Goal: Transaction & Acquisition: Purchase product/service

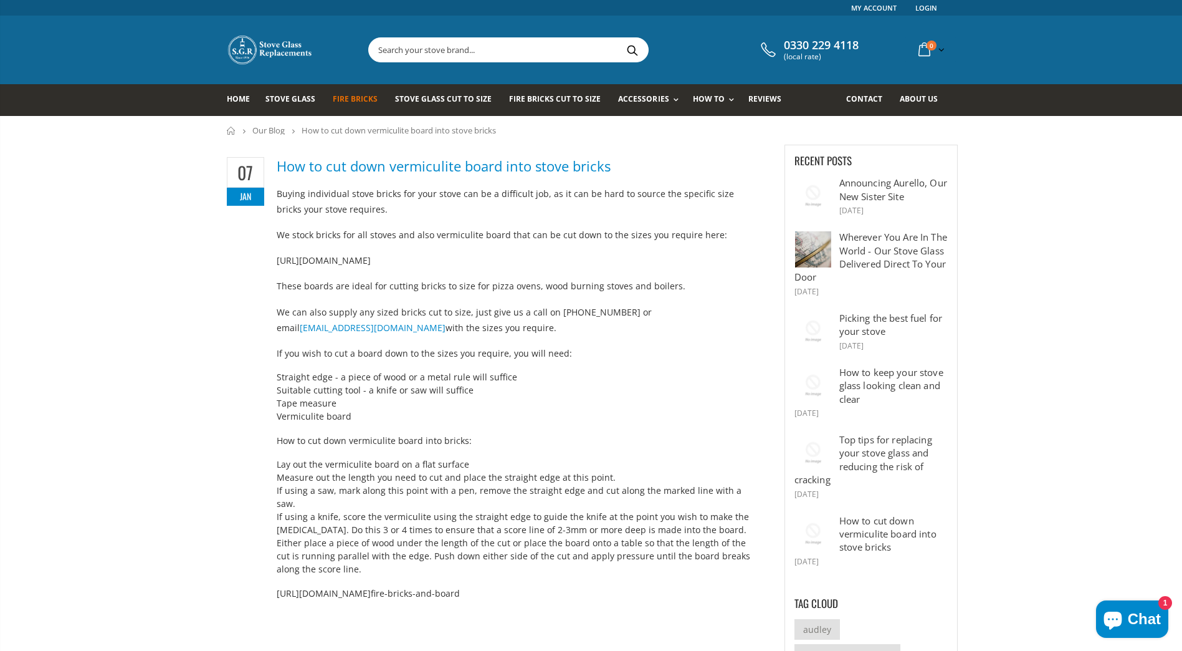
click at [362, 95] on span "Fire Bricks" at bounding box center [355, 98] width 45 height 11
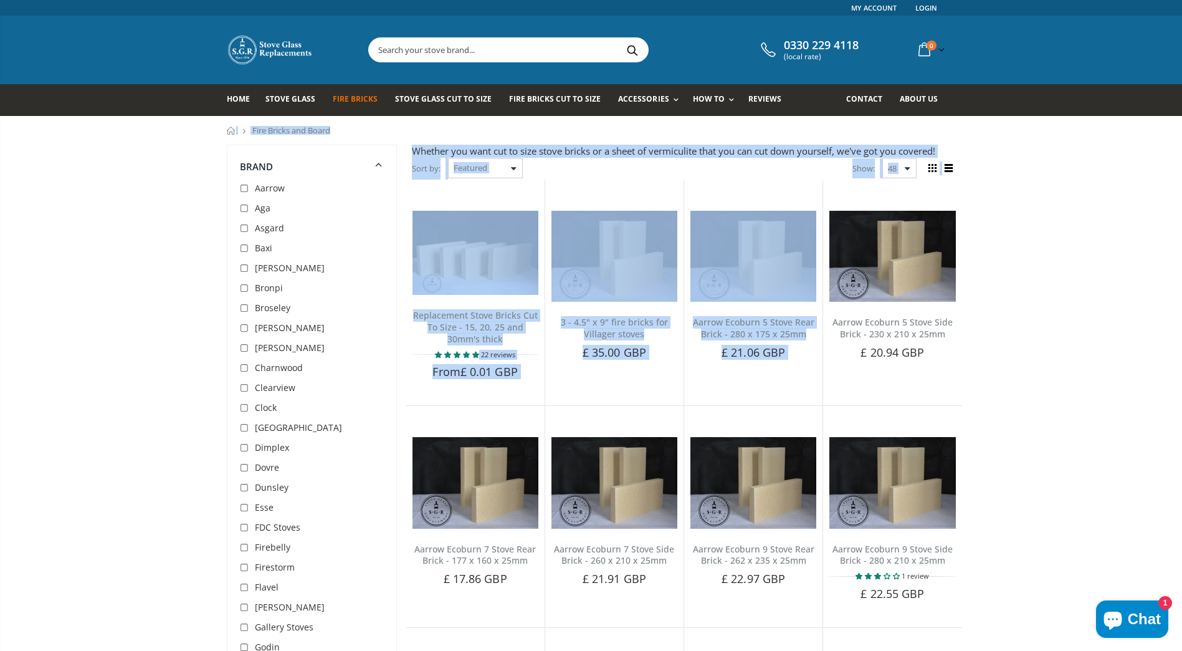
drag, startPoint x: 1180, startPoint y: 112, endPoint x: 1173, endPoint y: 173, distance: 61.5
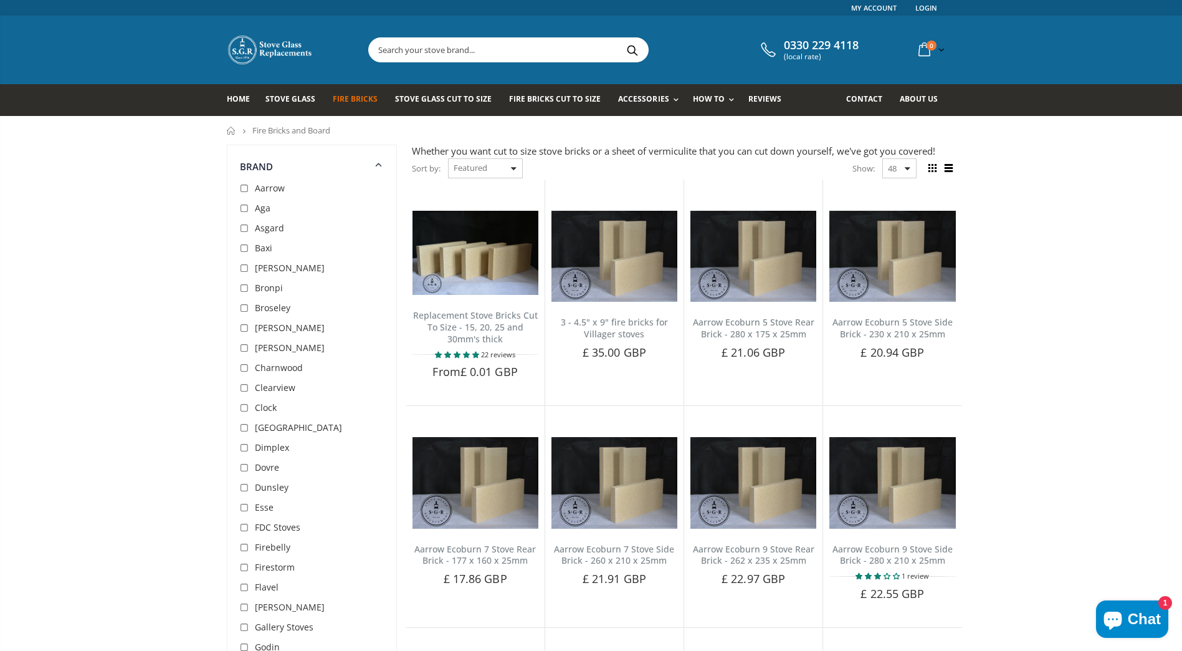
drag, startPoint x: 1173, startPoint y: 173, endPoint x: 1104, endPoint y: 232, distance: 91.0
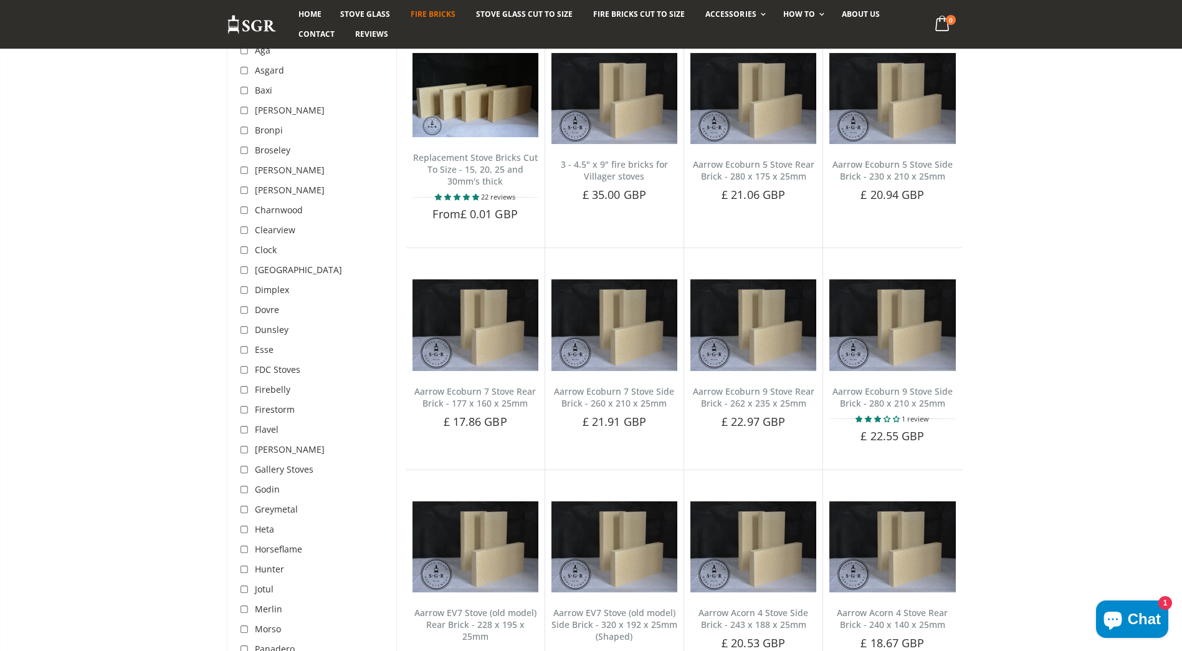
scroll to position [266, 0]
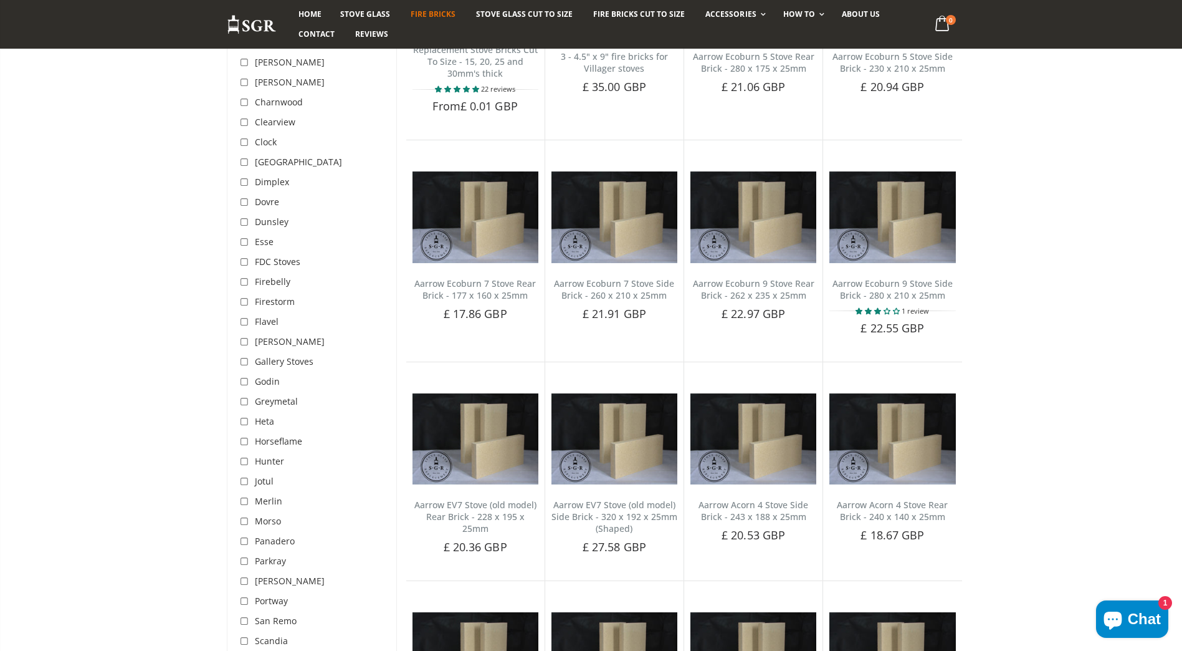
click at [246, 560] on input "checkbox" at bounding box center [246, 561] width 12 height 12
checkbox input "true"
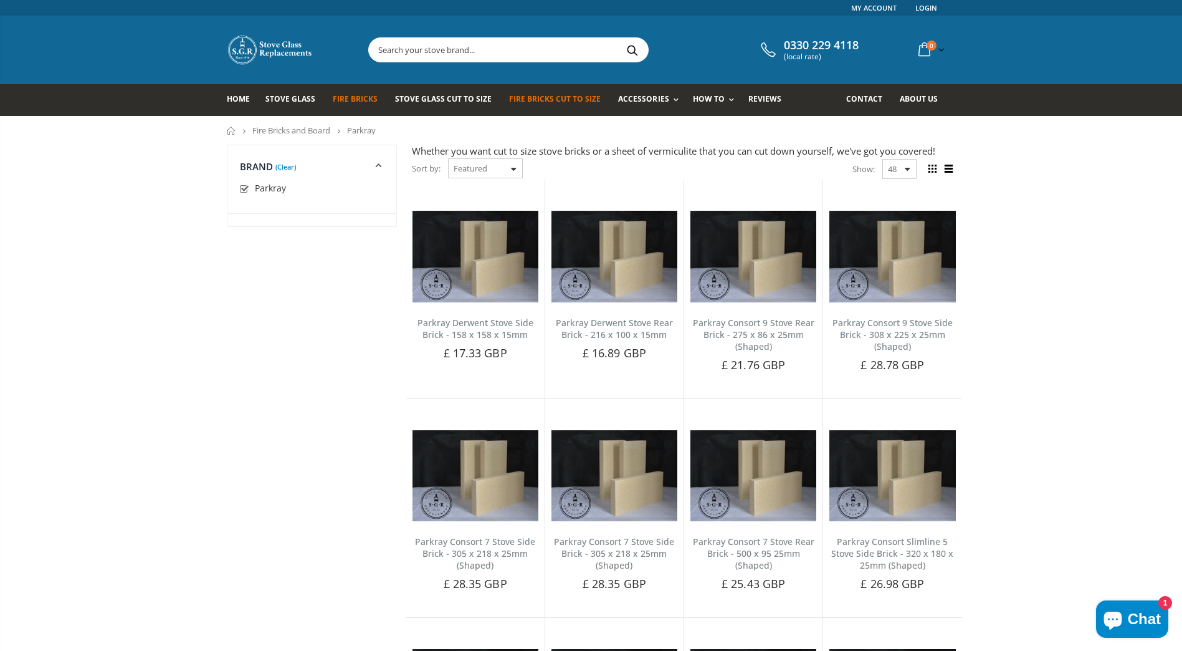
click at [566, 100] on span "Fire Bricks Cut To Size" at bounding box center [555, 98] width 92 height 11
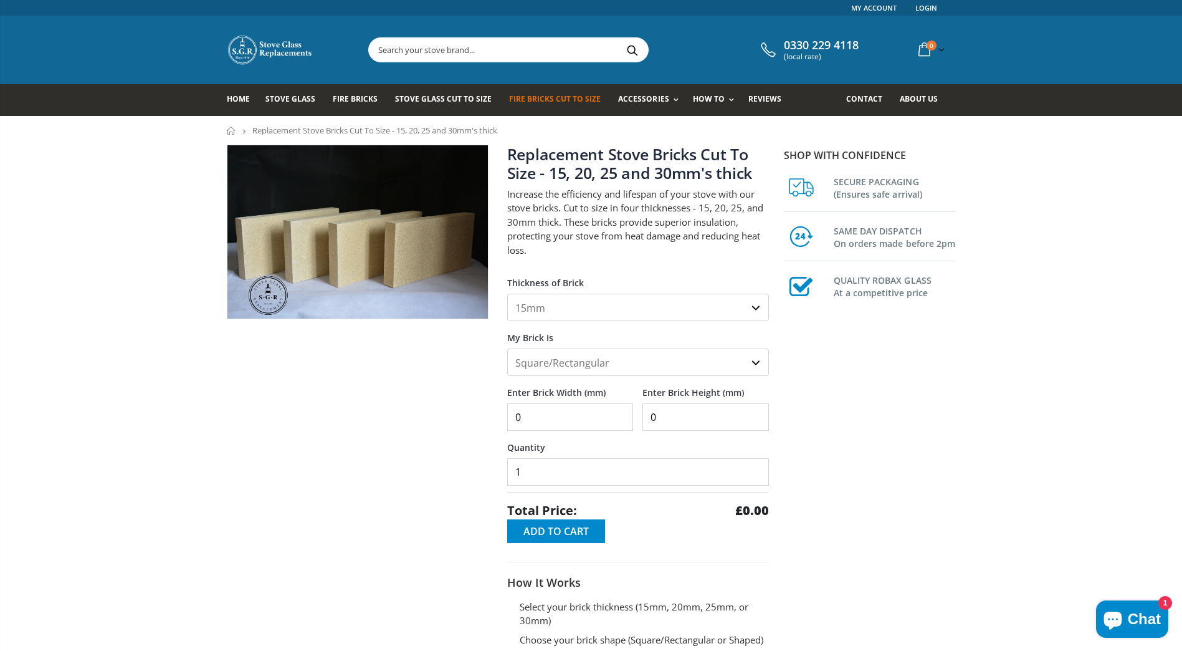
click at [756, 312] on select "15mm 20mm 25mm 30mm" at bounding box center [638, 307] width 262 height 27
select select "30mm"
click at [507, 294] on select "15mm 20mm 25mm 30mm" at bounding box center [638, 307] width 262 height 27
click at [538, 421] on input "0" at bounding box center [570, 416] width 127 height 27
type input "320"
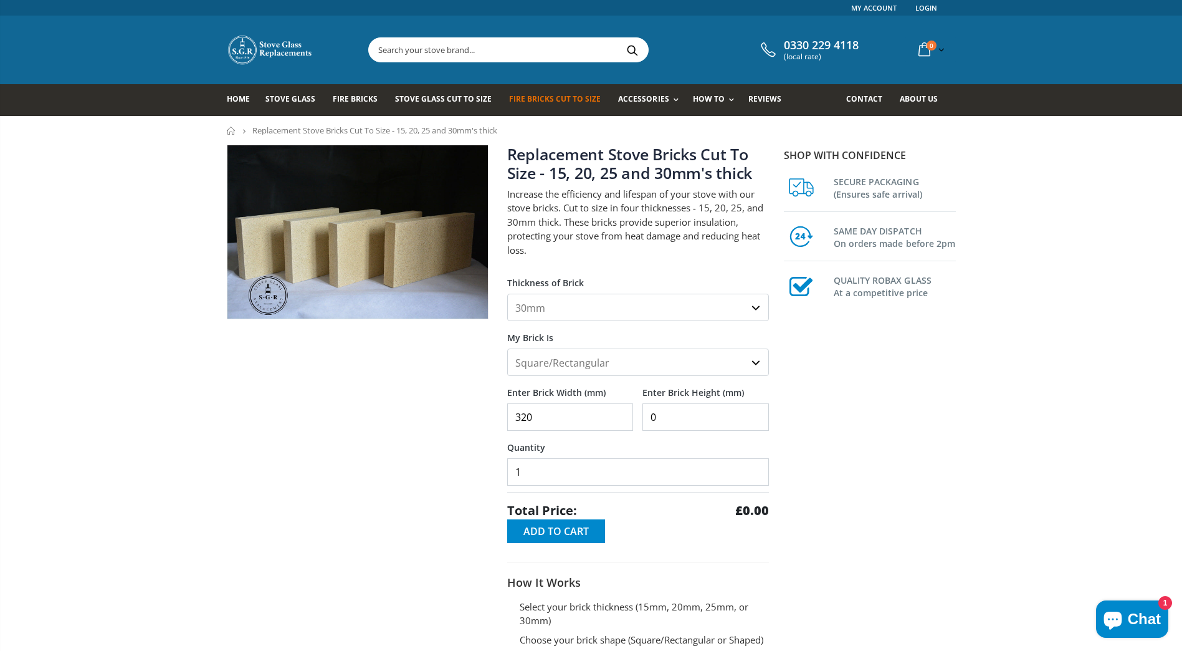
click at [670, 421] on input "0" at bounding box center [706, 416] width 127 height 27
type input "255"
click at [866, 100] on span "Contact" at bounding box center [864, 98] width 36 height 11
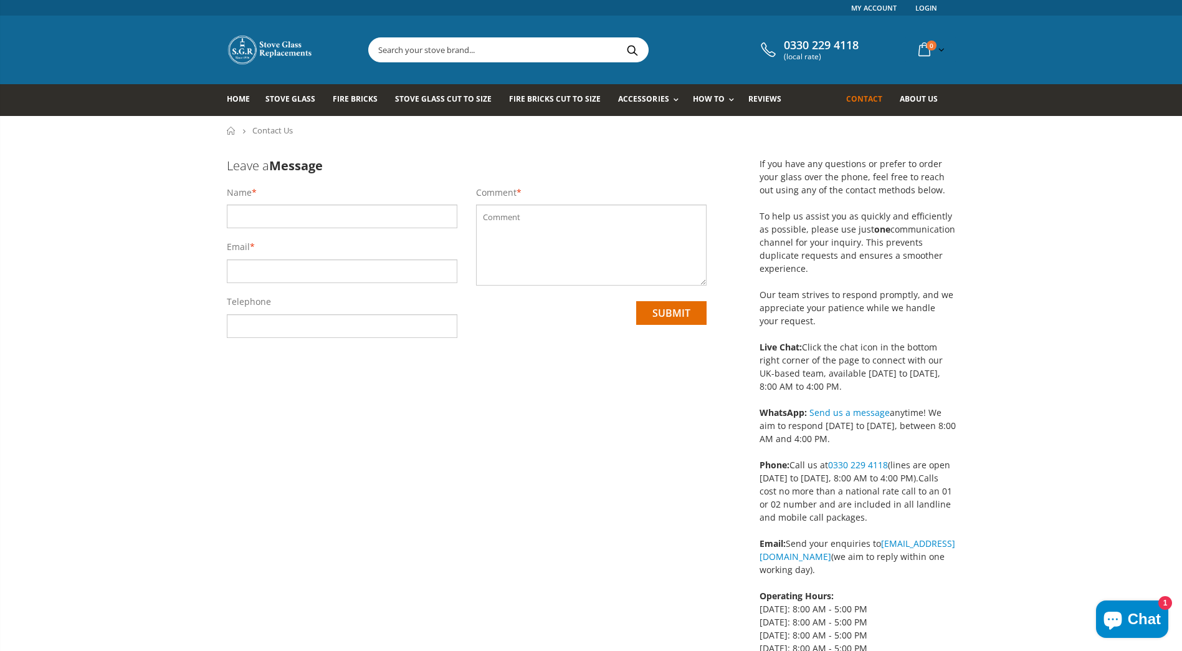
click at [251, 216] on input "text" at bounding box center [342, 216] width 231 height 24
type input "[PERSON_NAME]"
